Goal: Task Accomplishment & Management: Manage account settings

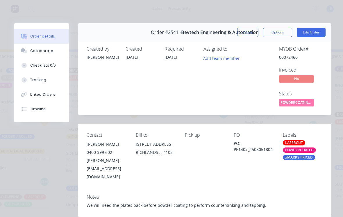
click at [250, 31] on button "Close" at bounding box center [247, 32] width 21 height 9
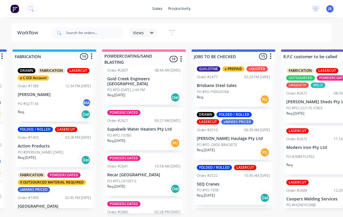
scroll to position [599, 0]
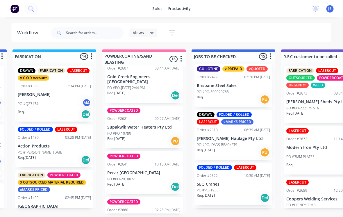
click at [119, 176] on p "PO #PO-291007-5" at bounding box center [122, 178] width 29 height 5
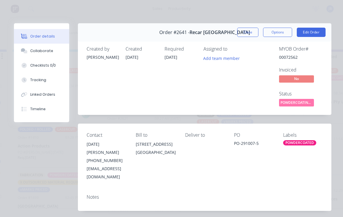
click at [248, 32] on button "Close" at bounding box center [247, 32] width 21 height 9
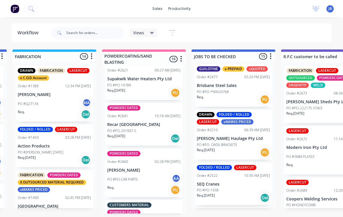
scroll to position [647, 0]
click at [118, 174] on div "PO #PO-CAR PARTS AA" at bounding box center [143, 179] width 73 height 11
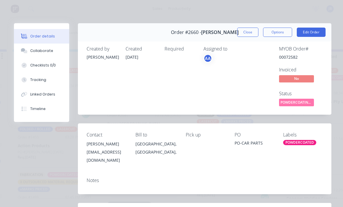
scroll to position [0, 0]
click at [242, 30] on button "Close" at bounding box center [247, 32] width 21 height 9
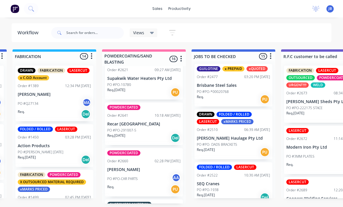
click at [116, 163] on div "POWDERCOATED Order #2660 02:28 PM [DATE] [PERSON_NAME] PO #PO-CAR PARTS AA Req.…" at bounding box center [144, 172] width 78 height 49
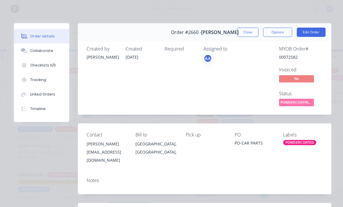
click at [32, 55] on button "Collaborate" at bounding box center [41, 51] width 55 height 15
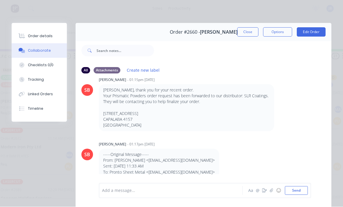
scroll to position [15, 733]
click at [240, 35] on button "Close" at bounding box center [247, 32] width 21 height 9
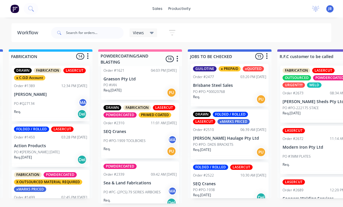
scroll to position [123, 0]
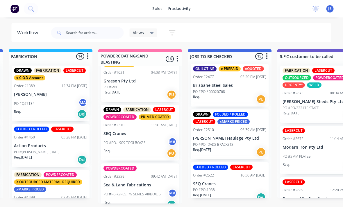
click at [123, 143] on p "PO #PO-1909 TOOLBOXES" at bounding box center [125, 142] width 42 height 5
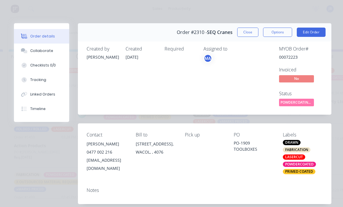
click at [30, 54] on button "Collaborate" at bounding box center [41, 51] width 55 height 15
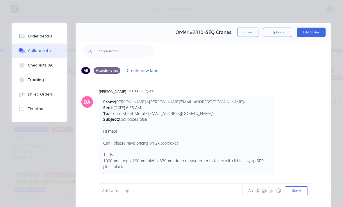
click at [32, 82] on div "Tracking" at bounding box center [36, 79] width 16 height 5
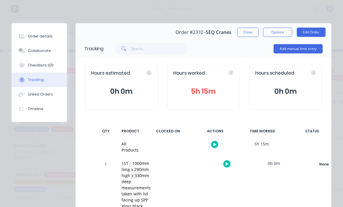
click at [282, 47] on button "Add manual time entry" at bounding box center [298, 48] width 49 height 9
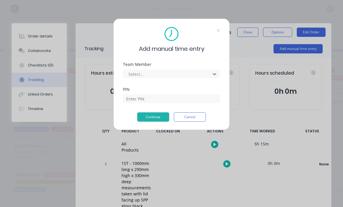
scroll to position [0, 409]
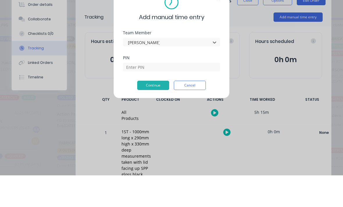
type input "[PERSON_NAME]"
click at [153, 113] on button "Continue" at bounding box center [153, 117] width 32 height 9
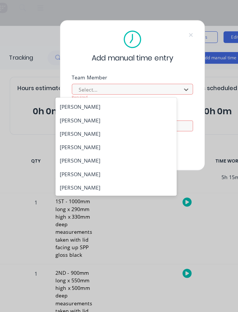
scroll to position [31, 0]
click at [58, 127] on div "[PERSON_NAME]" at bounding box center [106, 131] width 97 height 11
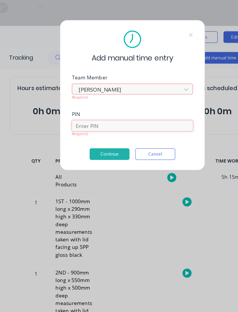
click at [71, 101] on input at bounding box center [119, 103] width 97 height 9
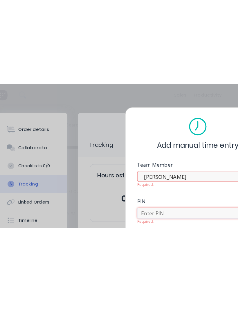
scroll to position [0, 0]
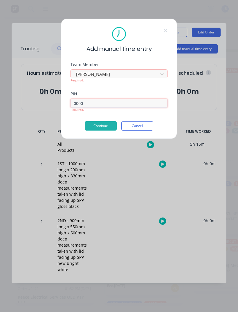
type input "0000"
click at [97, 126] on div "Add manual time entry Team Member [PERSON_NAME] Required. PIN 0000 Required. Co…" at bounding box center [119, 79] width 116 height 120
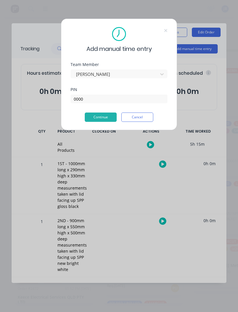
click at [92, 119] on button "Continue" at bounding box center [101, 117] width 32 height 9
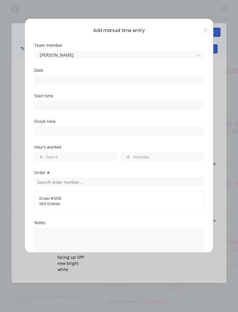
click at [39, 82] on input at bounding box center [119, 80] width 169 height 9
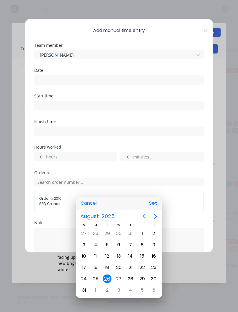
click at [154, 200] on button "Set" at bounding box center [153, 203] width 13 height 10
type input "[DATE]"
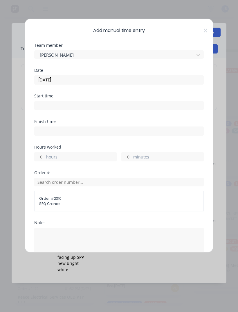
click at [206, 32] on icon at bounding box center [205, 30] width 3 height 5
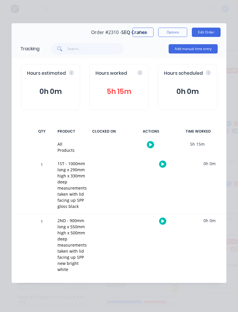
click at [143, 32] on button "Close" at bounding box center [143, 32] width 21 height 9
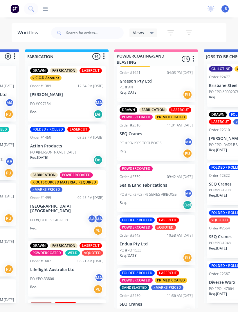
scroll to position [0, 436]
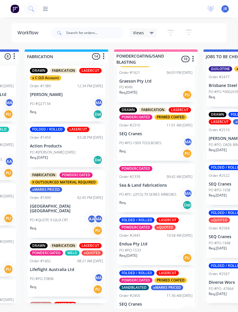
click at [132, 143] on p "PO #PO-1909 TOOLBOXES" at bounding box center [141, 142] width 42 height 5
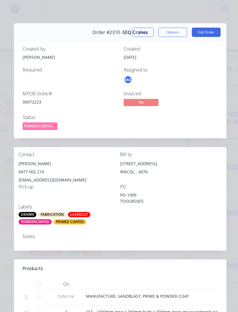
scroll to position [0, 0]
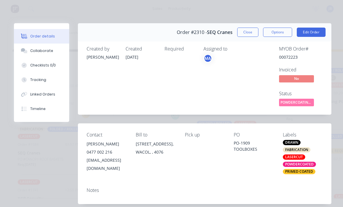
click at [37, 84] on button "Tracking" at bounding box center [41, 80] width 55 height 15
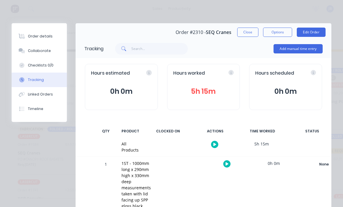
click at [203, 85] on div "Hours worked 5h 15m" at bounding box center [203, 87] width 73 height 46
click at [204, 89] on button "5h 15m" at bounding box center [203, 91] width 61 height 11
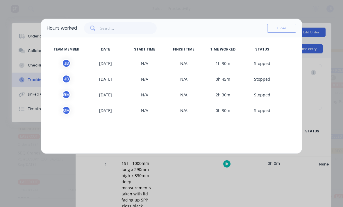
click at [278, 30] on button "Close" at bounding box center [281, 28] width 29 height 9
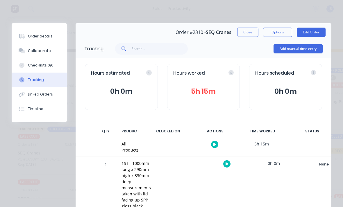
click at [289, 51] on button "Add manual time entry" at bounding box center [298, 48] width 49 height 9
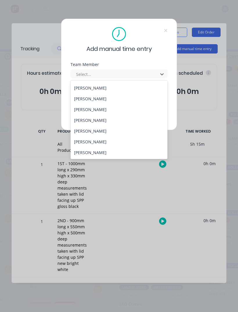
scroll to position [31, 0]
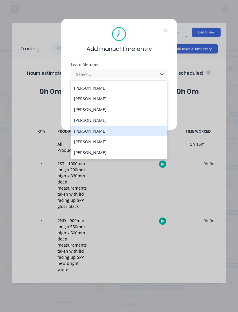
click at [116, 132] on div "[PERSON_NAME]" at bounding box center [119, 131] width 97 height 11
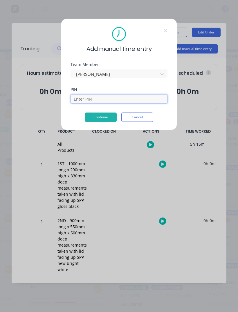
click at [129, 102] on input at bounding box center [119, 98] width 97 height 9
type input "0000"
click at [93, 118] on button "Continue" at bounding box center [101, 117] width 32 height 9
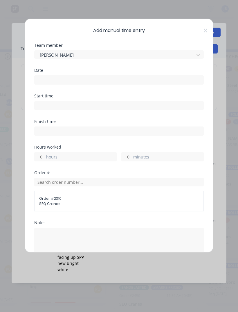
click at [49, 79] on input at bounding box center [119, 80] width 169 height 9
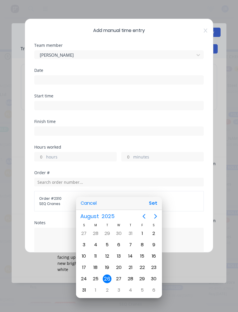
click at [154, 204] on button "Set" at bounding box center [153, 203] width 13 height 10
type input "[DATE]"
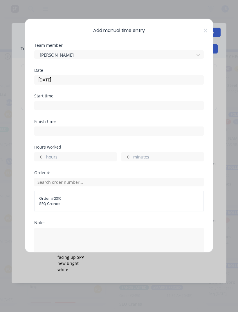
click at [44, 153] on input "hours" at bounding box center [40, 156] width 10 height 9
type input "3"
click at [127, 149] on div "Hours worked 3 hours minutes" at bounding box center [119, 153] width 170 height 16
click at [129, 159] on input "minutes" at bounding box center [127, 156] width 10 height 9
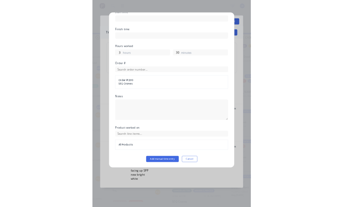
scroll to position [78, 0]
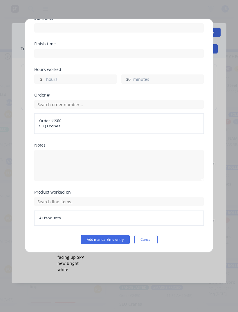
type input "30"
click at [94, 217] on button "Add manual time entry" at bounding box center [105, 239] width 49 height 9
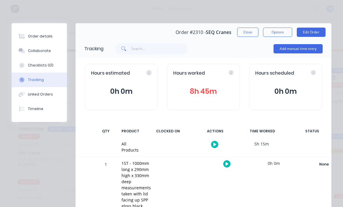
click at [33, 48] on div "Collaborate" at bounding box center [39, 50] width 23 height 5
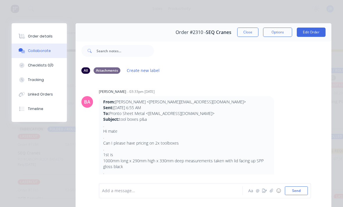
click at [114, 190] on div at bounding box center [172, 191] width 140 height 6
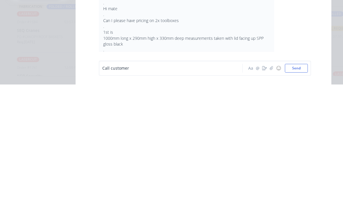
click at [297, 187] on button "Send" at bounding box center [296, 191] width 23 height 9
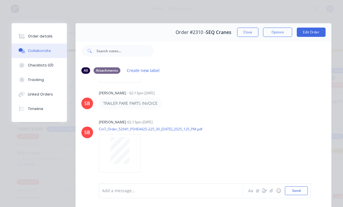
click at [276, 190] on button "☺" at bounding box center [278, 191] width 7 height 7
click at [269, 191] on button "button" at bounding box center [271, 191] width 7 height 7
click at [273, 190] on icon "button" at bounding box center [271, 191] width 3 height 4
click at [297, 191] on button "Send" at bounding box center [296, 191] width 23 height 9
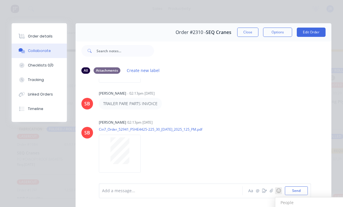
click at [272, 188] on button "button" at bounding box center [271, 191] width 7 height 7
click at [297, 191] on button "Send" at bounding box center [296, 191] width 23 height 9
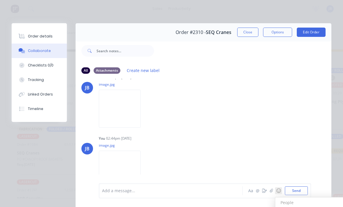
scroll to position [464, 0]
click at [247, 30] on button "Close" at bounding box center [247, 32] width 21 height 9
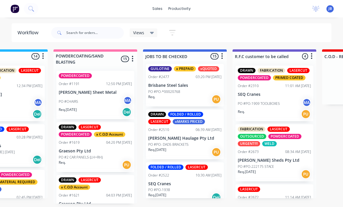
scroll to position [1, 0]
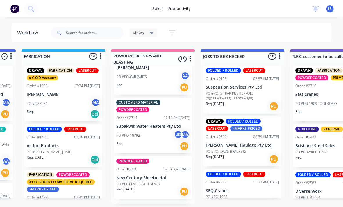
scroll to position [646, 0]
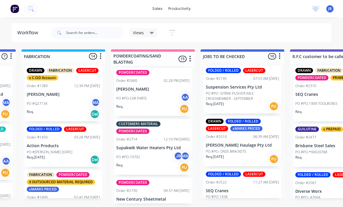
scroll to position [623, 0]
click at [126, 189] on div "Order #2730" at bounding box center [127, 191] width 21 height 5
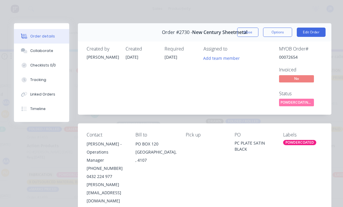
scroll to position [0, 0]
click at [248, 30] on button "Close" at bounding box center [247, 32] width 21 height 9
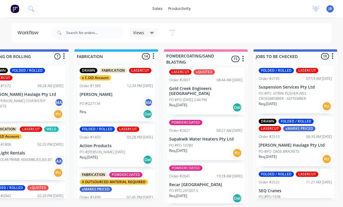
scroll to position [484, 0]
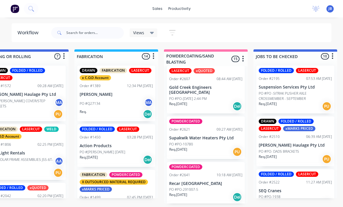
click at [204, 92] on p "Gold Creek Engineers [GEOGRAPHIC_DATA]" at bounding box center [205, 90] width 73 height 10
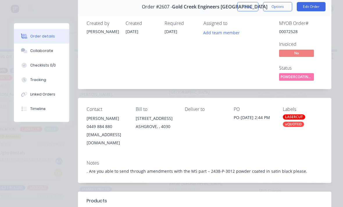
scroll to position [23, 0]
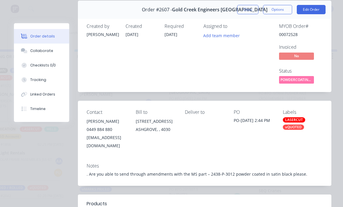
click at [48, 84] on button "Tracking" at bounding box center [41, 80] width 55 height 15
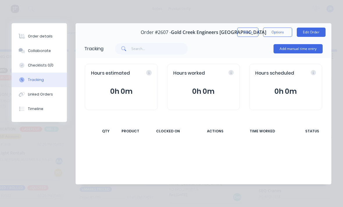
scroll to position [0, 0]
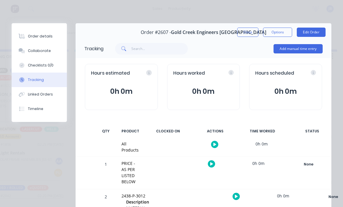
click at [313, 53] on button "Add manual time entry" at bounding box center [298, 48] width 49 height 9
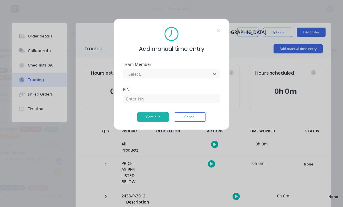
scroll to position [0, 343]
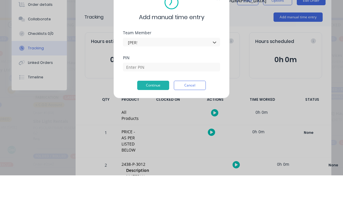
type input "josh"
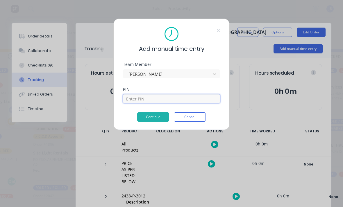
click at [155, 98] on input at bounding box center [171, 98] width 97 height 9
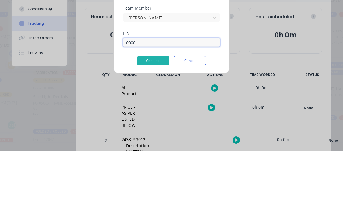
type input "0000"
click at [156, 113] on button "Continue" at bounding box center [153, 117] width 32 height 9
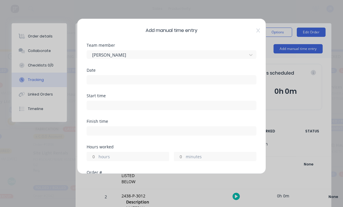
click at [176, 82] on input at bounding box center [171, 80] width 169 height 9
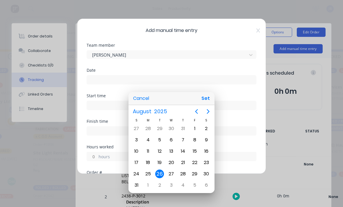
click at [207, 101] on button "Set" at bounding box center [205, 98] width 13 height 10
type input "[DATE]"
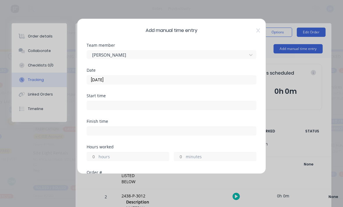
click at [187, 159] on label "minutes" at bounding box center [221, 157] width 70 height 7
click at [184, 159] on input "minutes" at bounding box center [179, 156] width 10 height 9
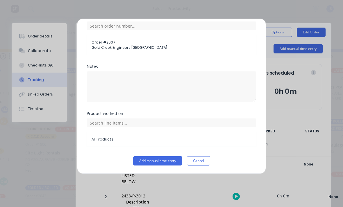
scroll to position [156, 0]
type input "25"
click at [160, 163] on button "Add manual time entry" at bounding box center [157, 160] width 49 height 9
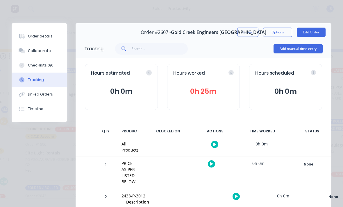
click at [246, 32] on button "Close" at bounding box center [247, 32] width 21 height 9
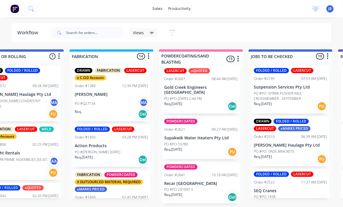
click at [202, 85] on p "Gold Creek Engineers [GEOGRAPHIC_DATA]" at bounding box center [201, 90] width 73 height 10
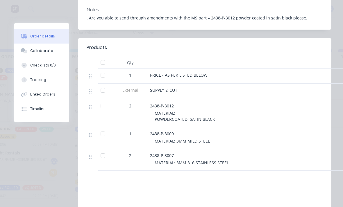
scroll to position [179, 0]
click at [45, 49] on div "Collaborate" at bounding box center [41, 50] width 23 height 5
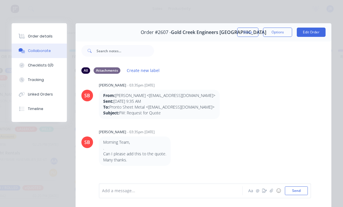
scroll to position [232, 0]
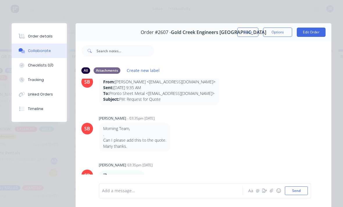
click at [46, 78] on button "Tracking" at bounding box center [39, 80] width 55 height 15
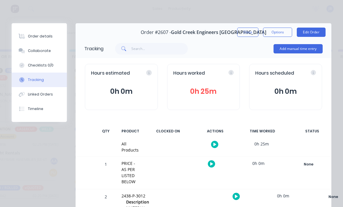
click at [48, 56] on button "Collaborate" at bounding box center [39, 51] width 55 height 15
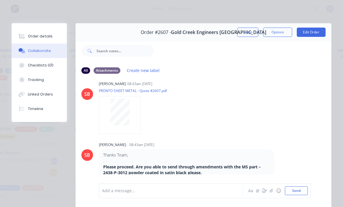
scroll to position [431, 0]
click at [171, 184] on div "Add a message... Aa @ ☺ Send" at bounding box center [205, 190] width 212 height 15
click at [132, 189] on div at bounding box center [172, 191] width 140 height 6
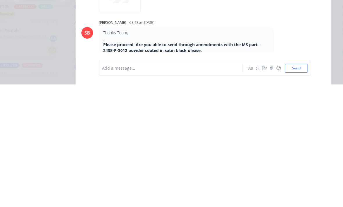
click at [273, 189] on icon "button" at bounding box center [271, 191] width 3 height 4
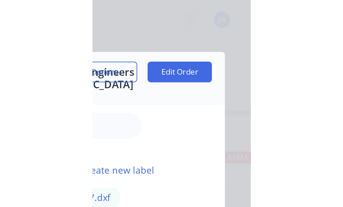
scroll to position [0, 9]
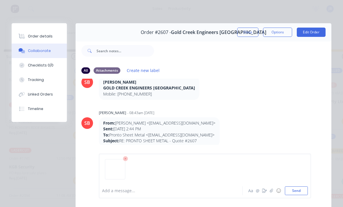
click at [302, 192] on button "Send" at bounding box center [296, 191] width 23 height 9
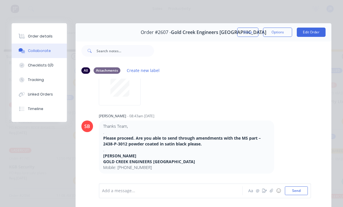
click at [245, 32] on button "Close" at bounding box center [247, 32] width 21 height 9
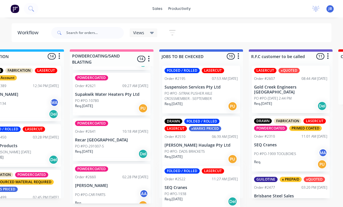
scroll to position [3, 480]
